Goal: Check status: Check status

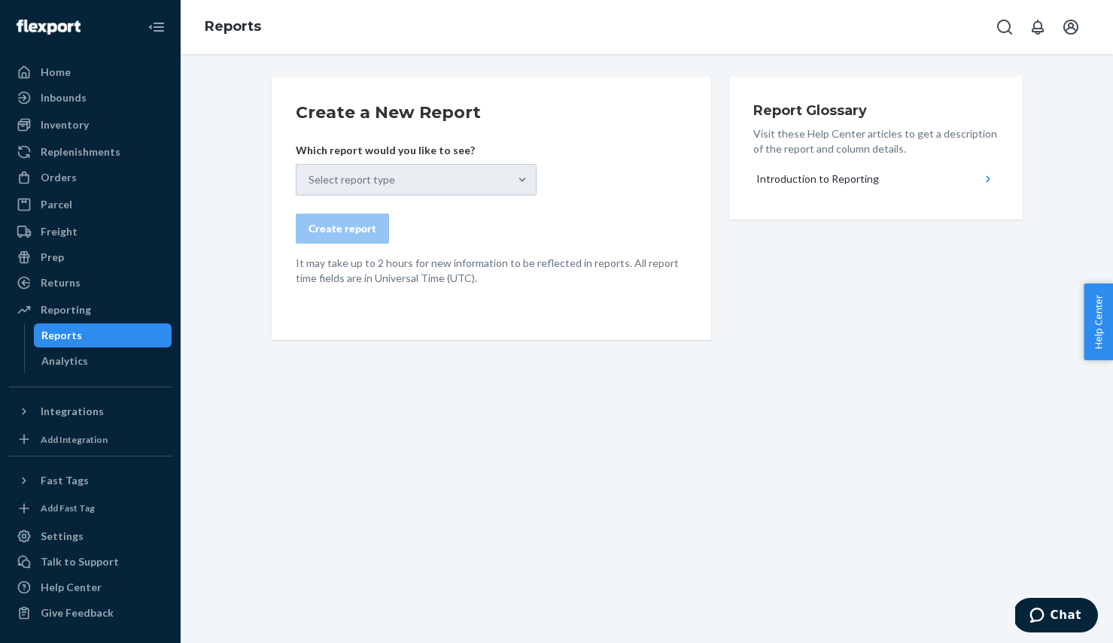
click at [382, 177] on div "Select report type" at bounding box center [416, 180] width 241 height 32
click at [792, 404] on div "Create a New Report Which report would you like to see? Select report type Crea…" at bounding box center [646, 302] width 909 height 451
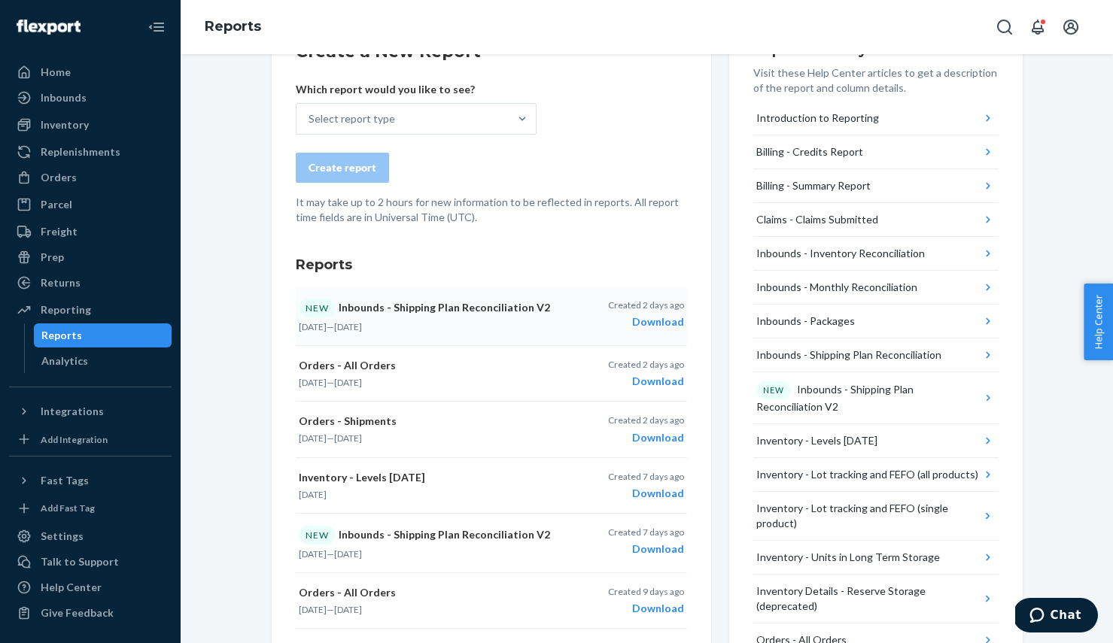
scroll to position [65, 0]
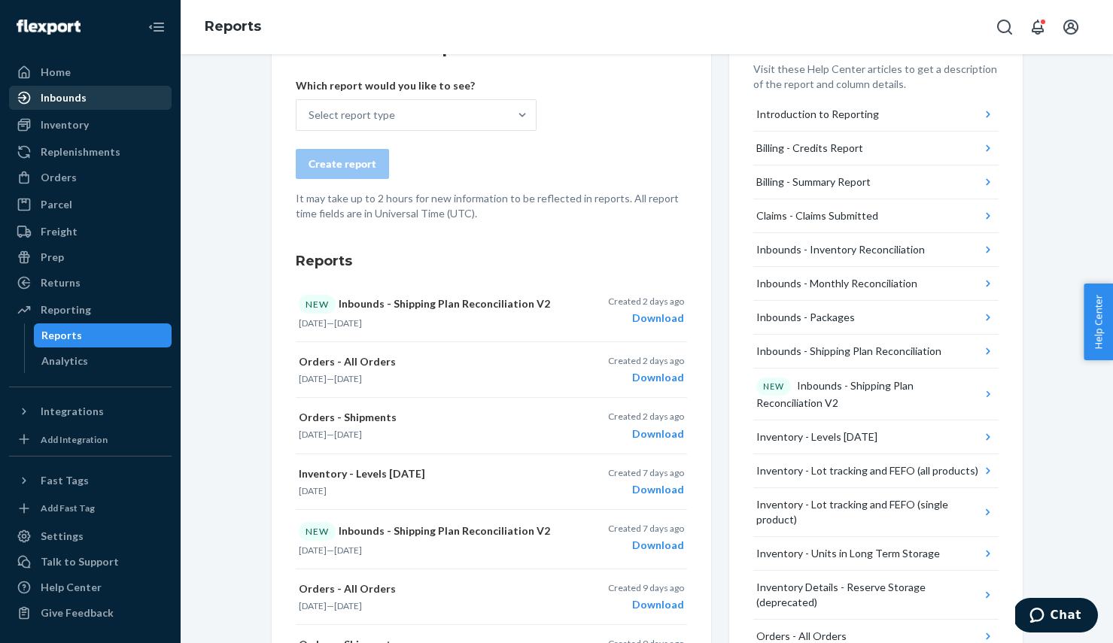
click at [56, 92] on div "Inbounds" at bounding box center [64, 97] width 46 height 15
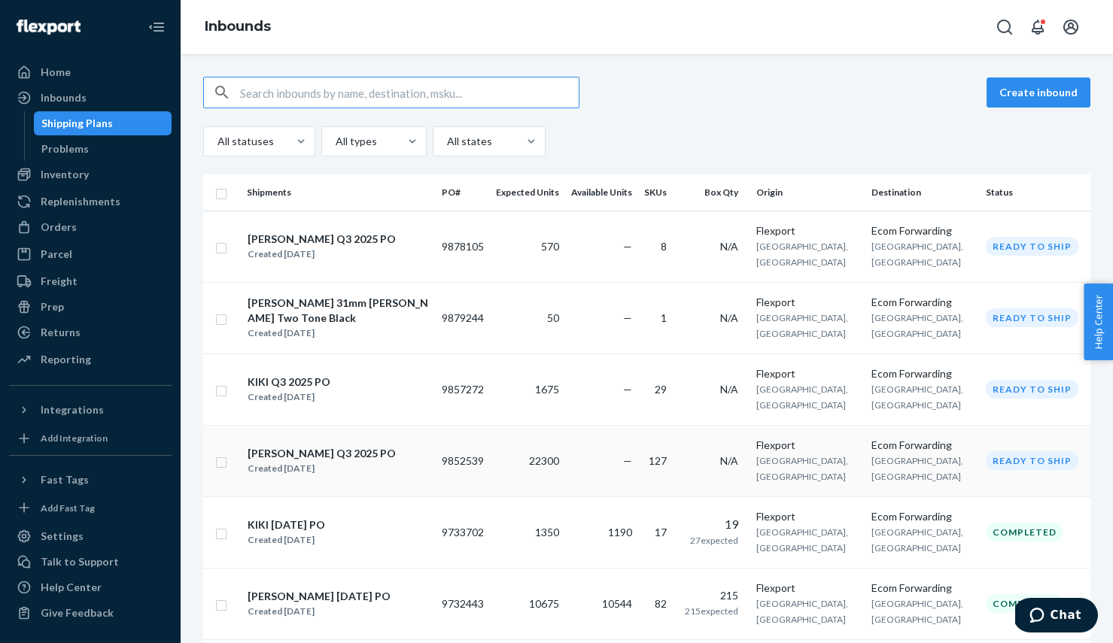
click at [302, 446] on div "[PERSON_NAME] Q3 2025 PO" at bounding box center [321, 453] width 148 height 15
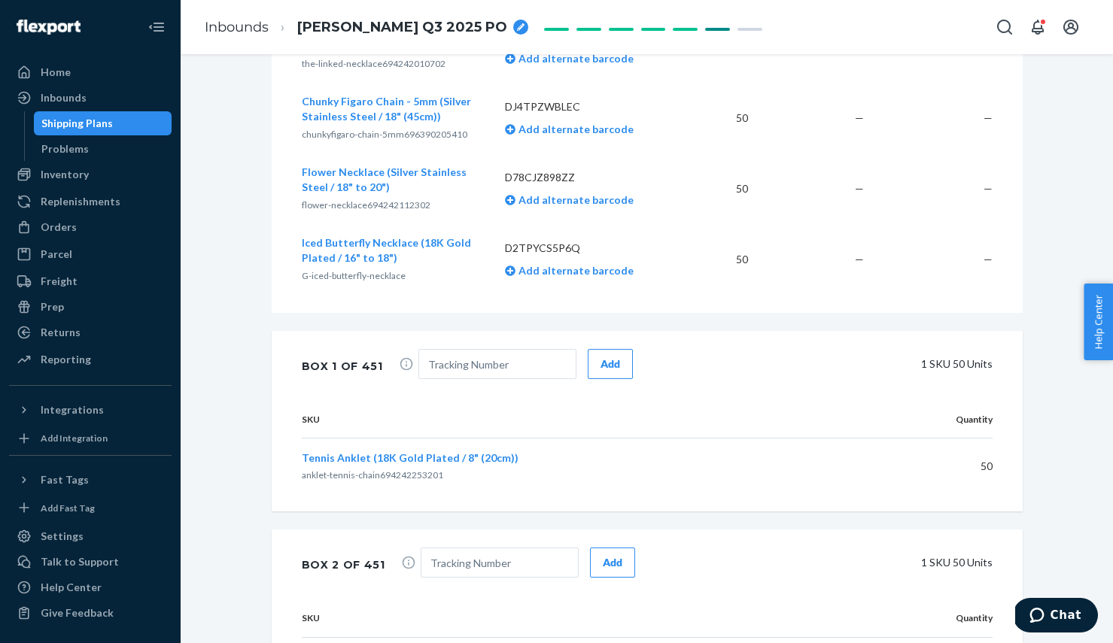
scroll to position [9788, 0]
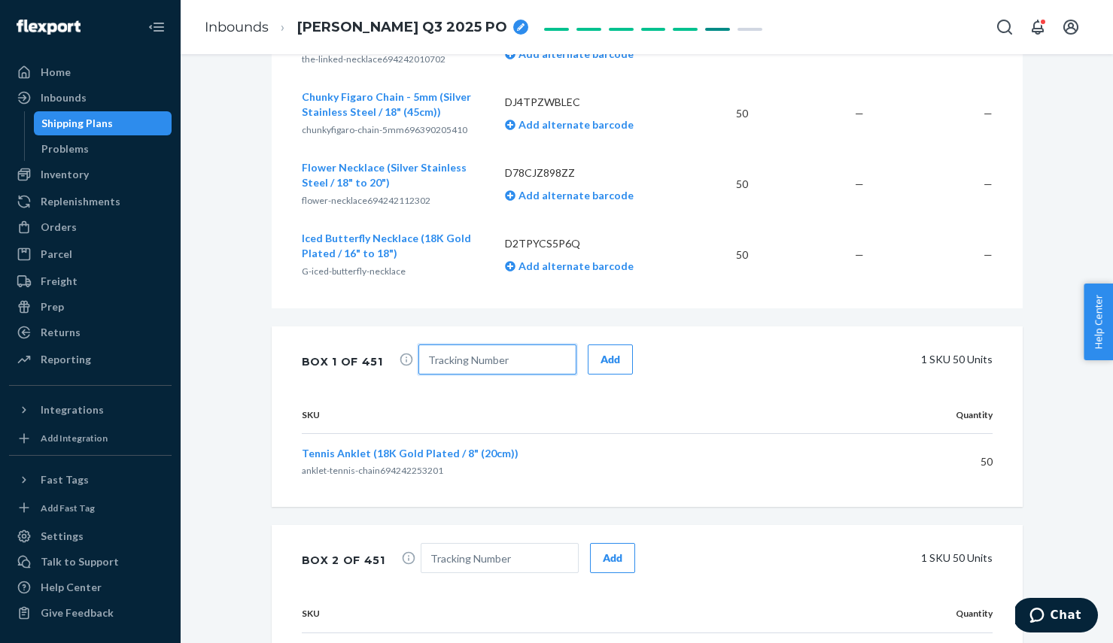
click at [487, 345] on input "text" at bounding box center [497, 360] width 158 height 30
paste input "5781054860"
type input "5781054860"
click at [600, 352] on div "Add" at bounding box center [610, 359] width 20 height 15
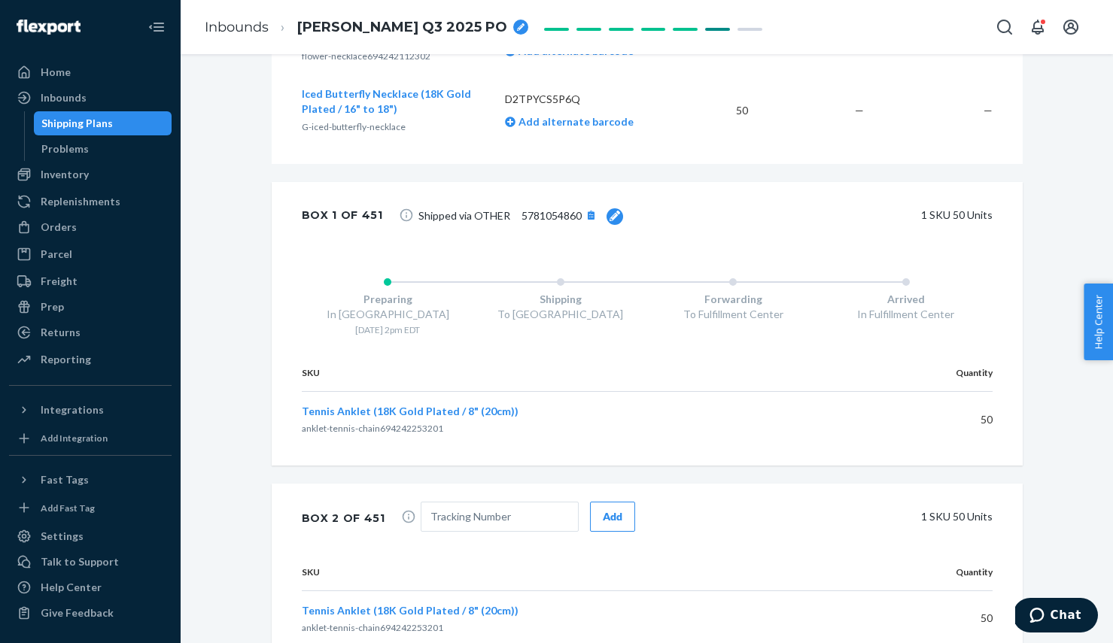
scroll to position [9939, 0]
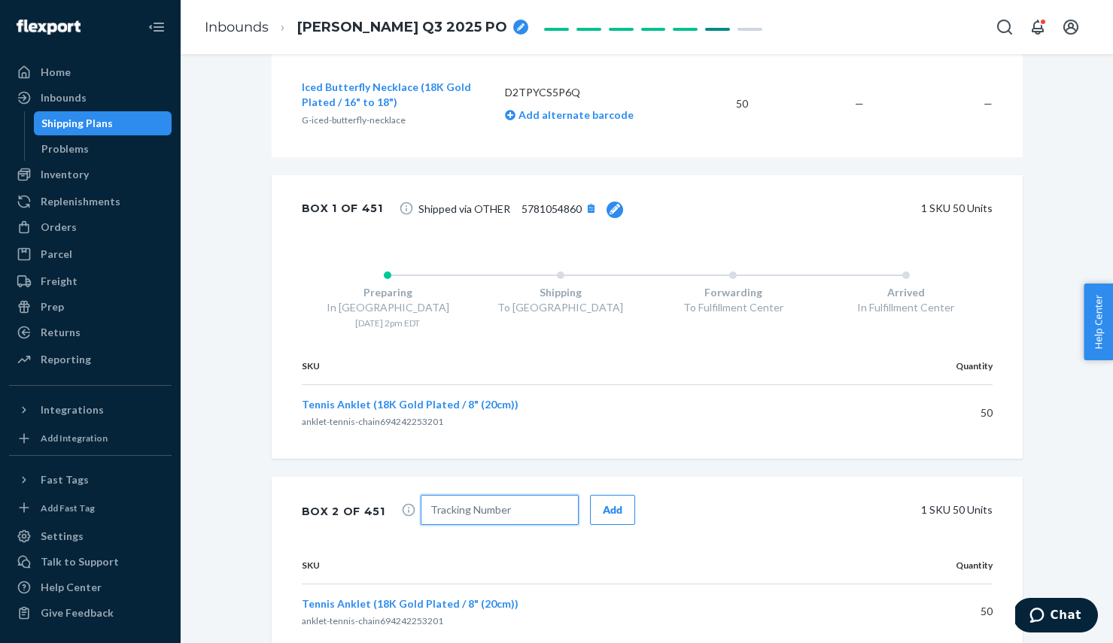
drag, startPoint x: 530, startPoint y: 440, endPoint x: 568, endPoint y: 442, distance: 37.6
click at [530, 495] on input "text" at bounding box center [500, 510] width 158 height 30
paste input "5781062066"
type input "5781062066"
click at [606, 503] on div "Add" at bounding box center [613, 510] width 20 height 15
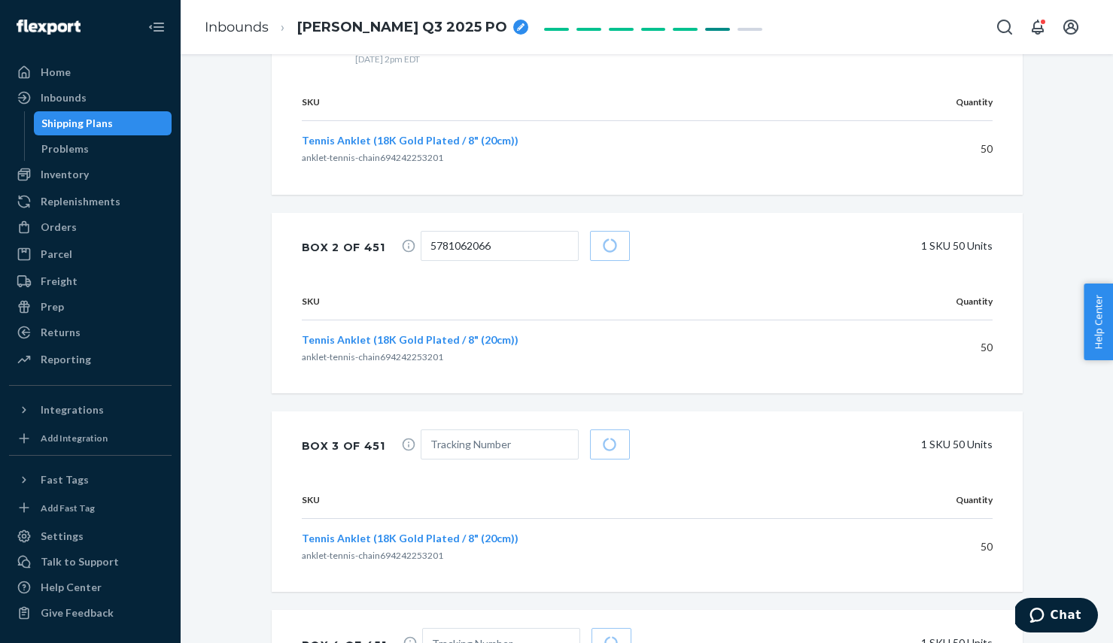
scroll to position [10206, 0]
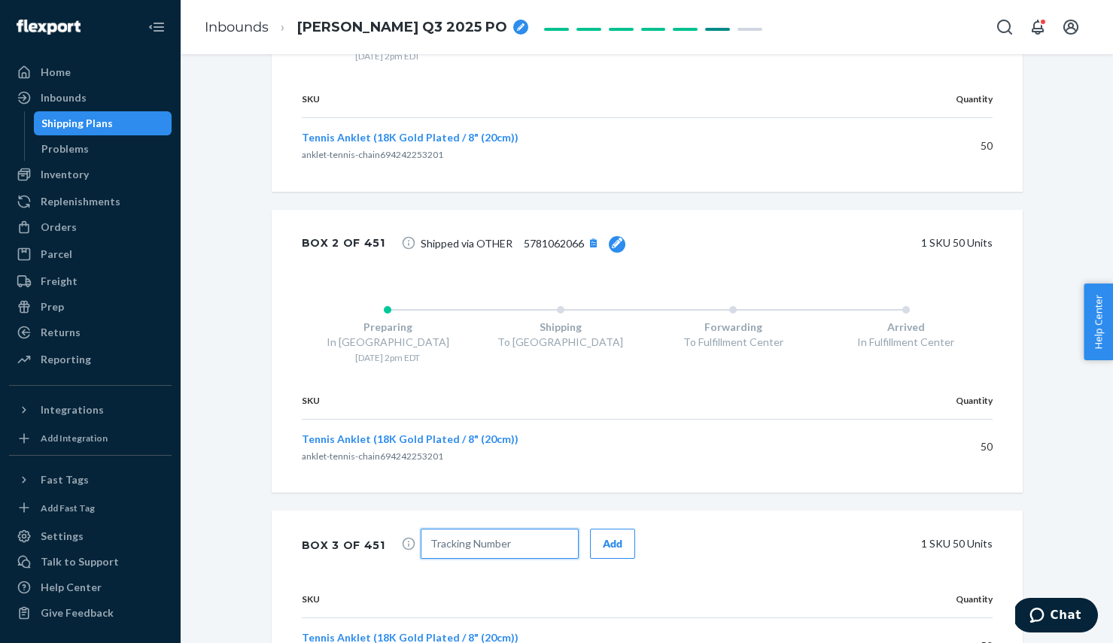
click at [491, 529] on input "text" at bounding box center [500, 544] width 158 height 30
paste input "5781069976"
type input "5781069976"
click at [603, 536] on div "Add" at bounding box center [613, 543] width 20 height 15
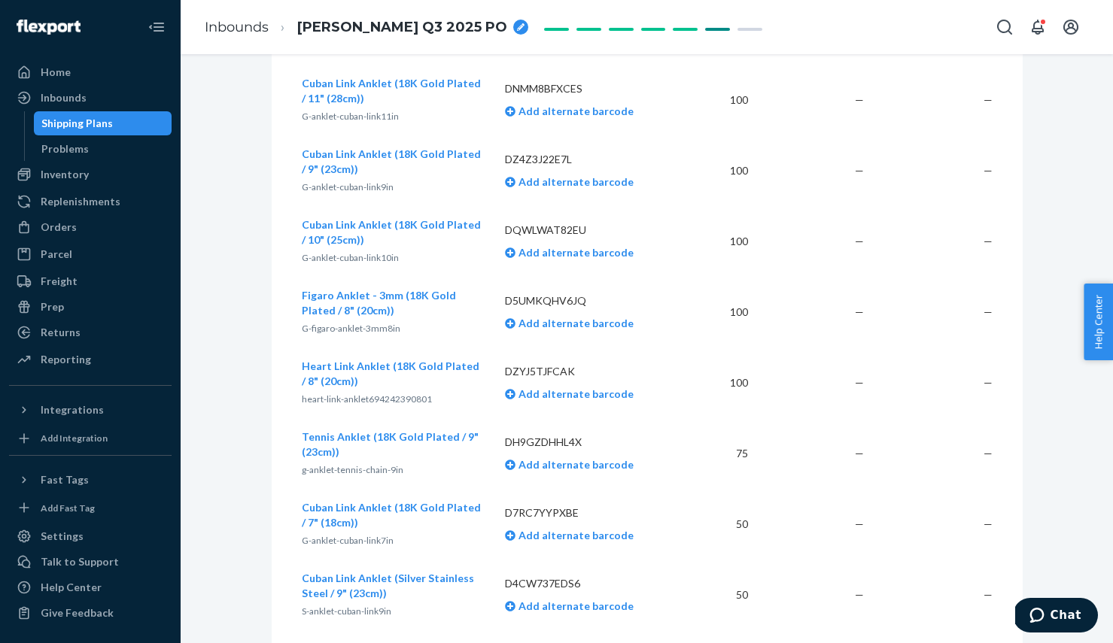
scroll to position [0, 0]
